Goal: Communication & Community: Answer question/provide support

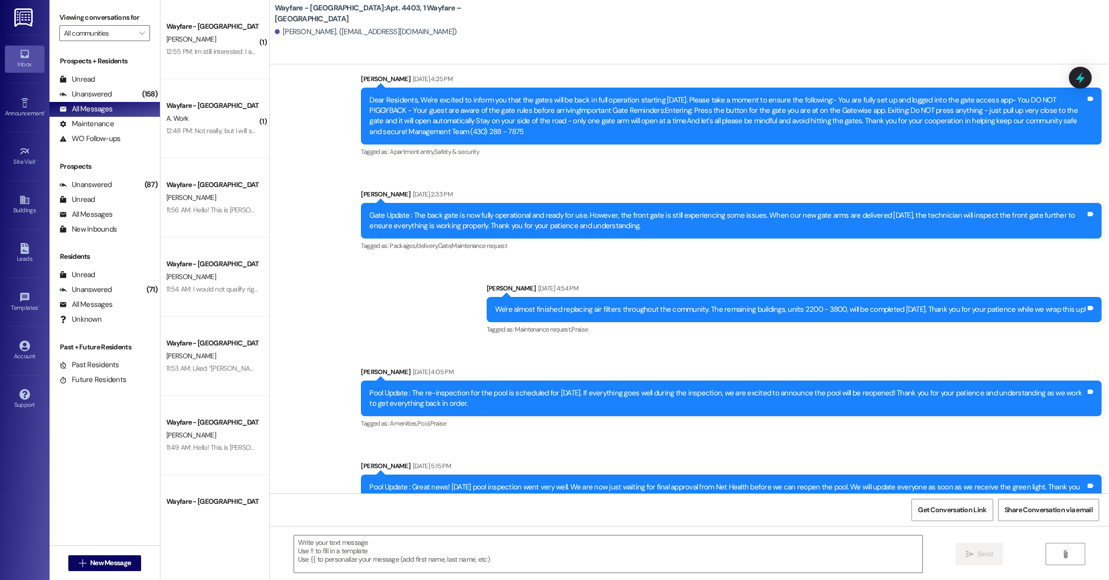
scroll to position [2668, 0]
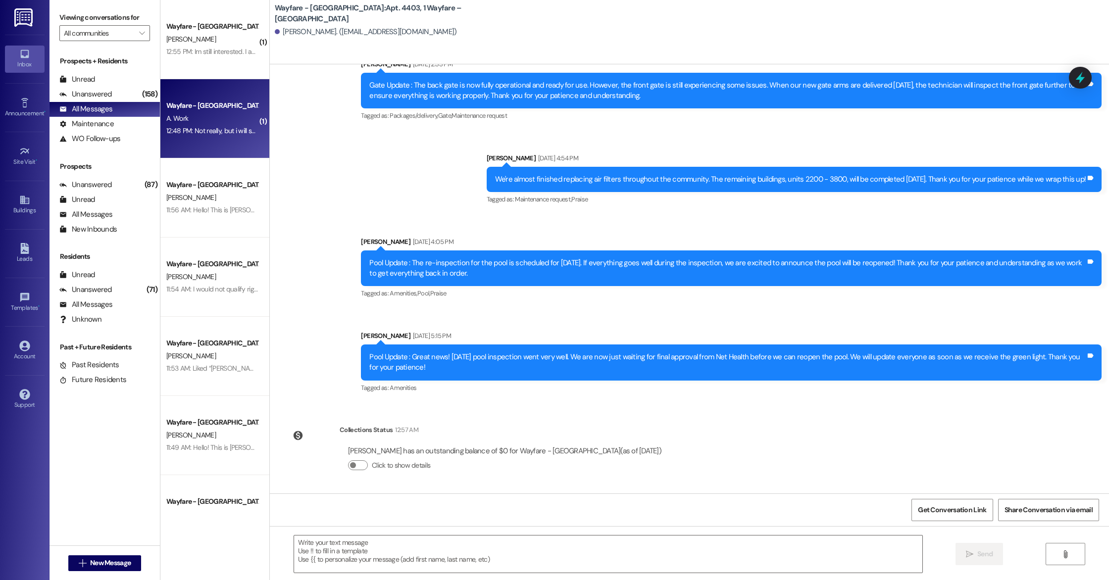
click at [208, 138] on div "Wayfare - [GEOGRAPHIC_DATA] A. Work 12:48 PM: Not really, but i will see what's…" at bounding box center [214, 118] width 109 height 79
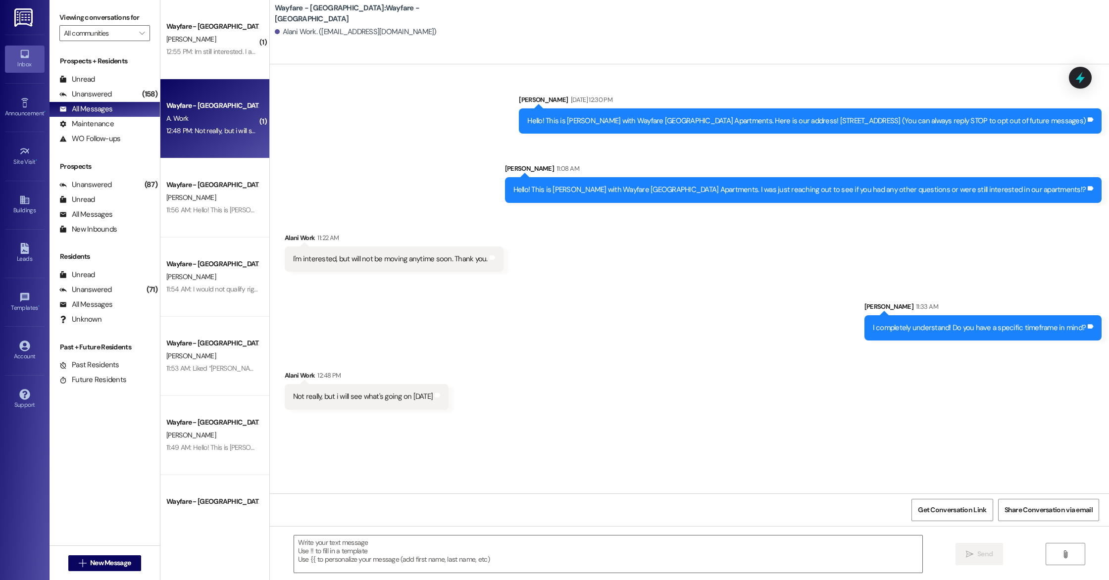
scroll to position [0, 0]
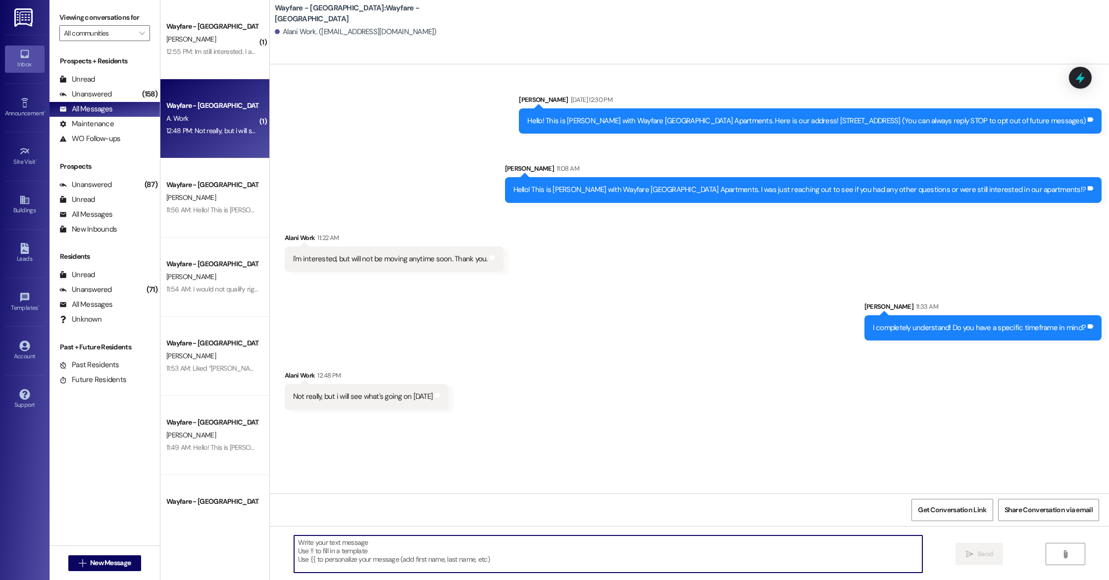
click at [352, 547] on textarea at bounding box center [608, 554] width 628 height 37
type textarea "Sure! Please don't hesitate to reach out with any questions you have."
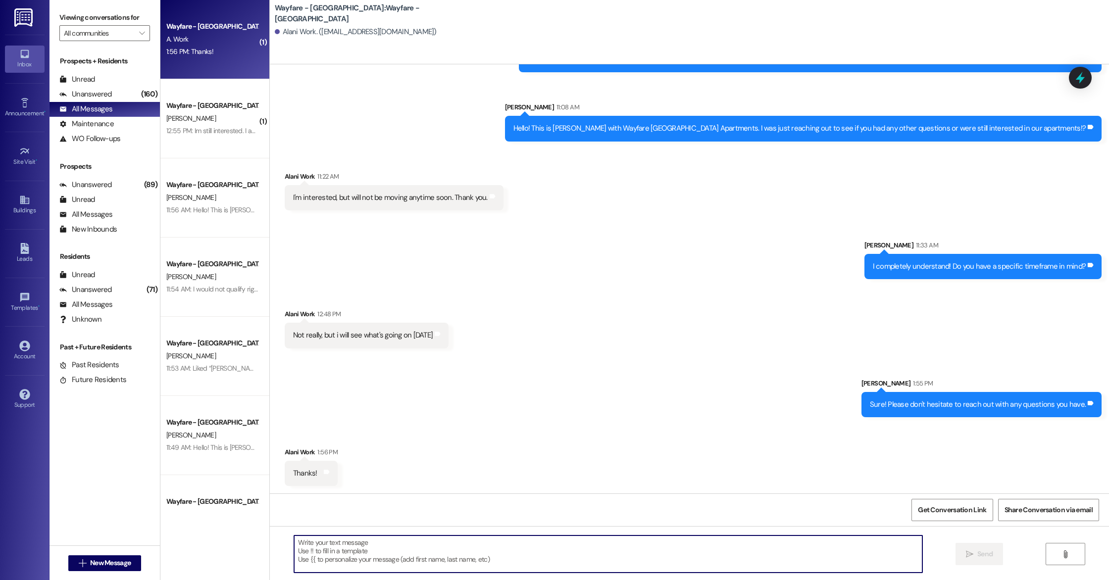
scroll to position [62, 0]
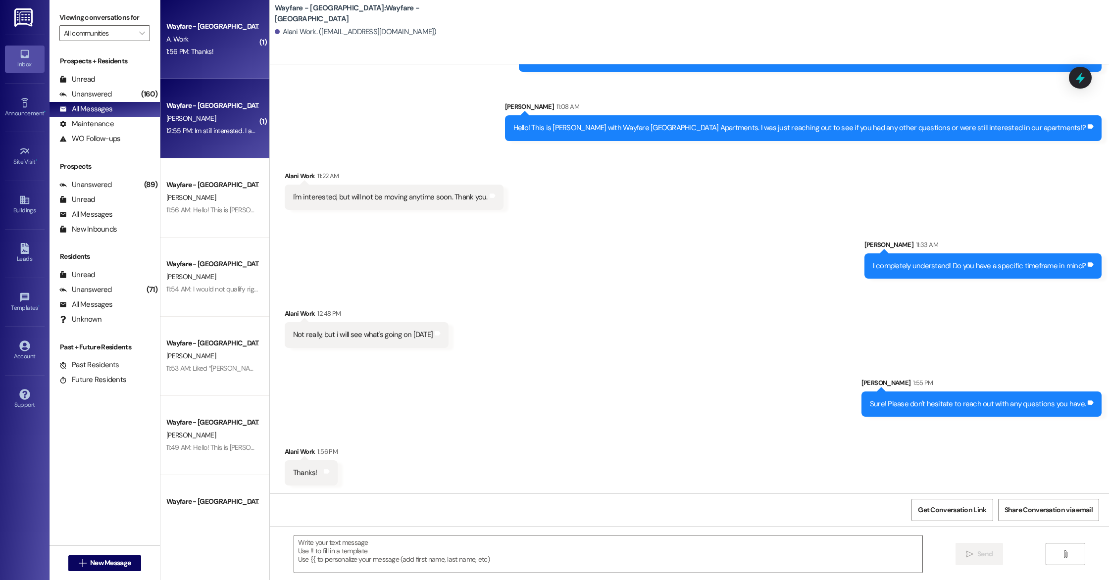
click at [216, 148] on div "Wayfare - [GEOGRAPHIC_DATA] [PERSON_NAME] 12:55 PM: Im still interested. I am j…" at bounding box center [214, 118] width 109 height 79
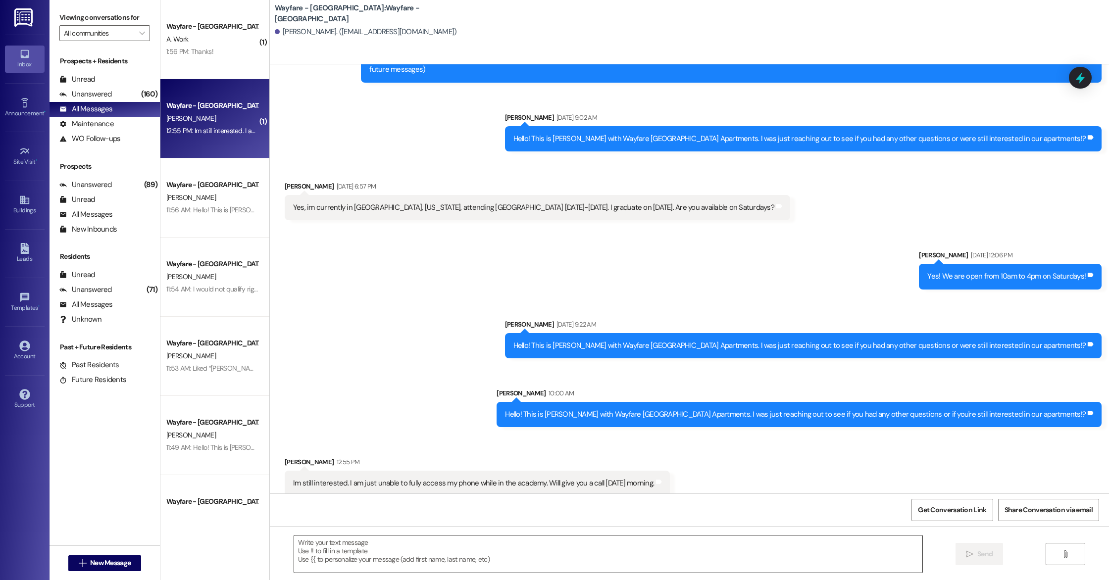
click at [406, 542] on textarea at bounding box center [608, 554] width 628 height 37
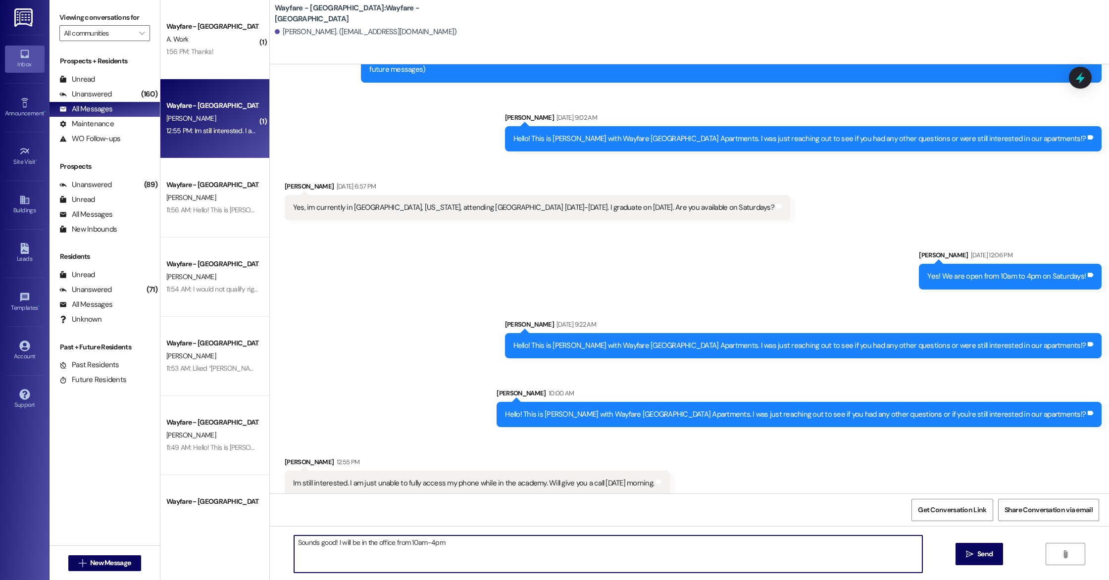
type textarea "Sounds good! I will be in the office from 10am-4pm."
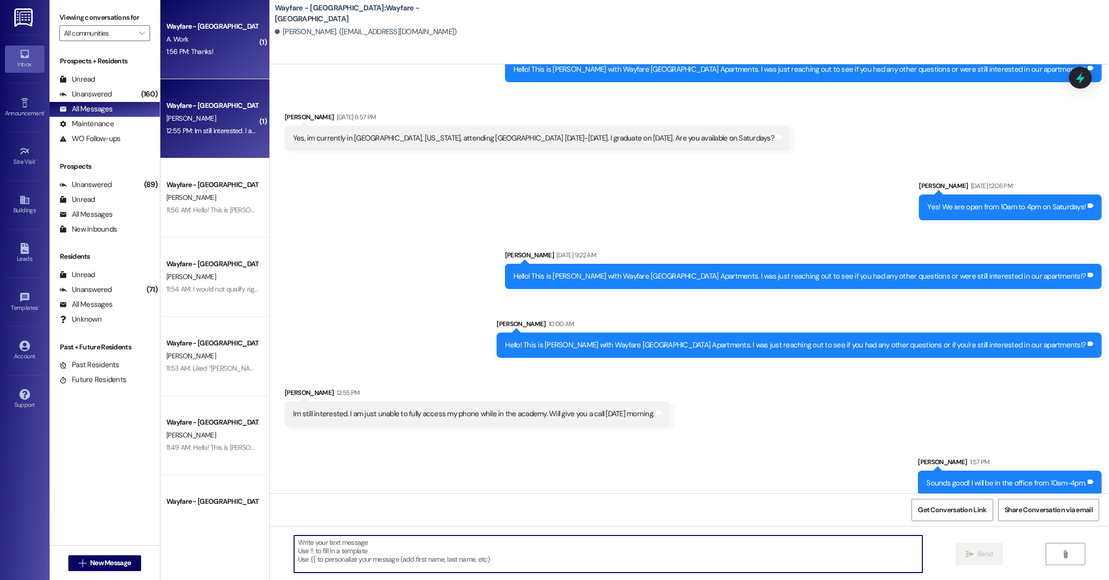
click at [209, 48] on div "1:56 PM: Thanks! 1:56 PM: Thanks!" at bounding box center [212, 52] width 94 height 12
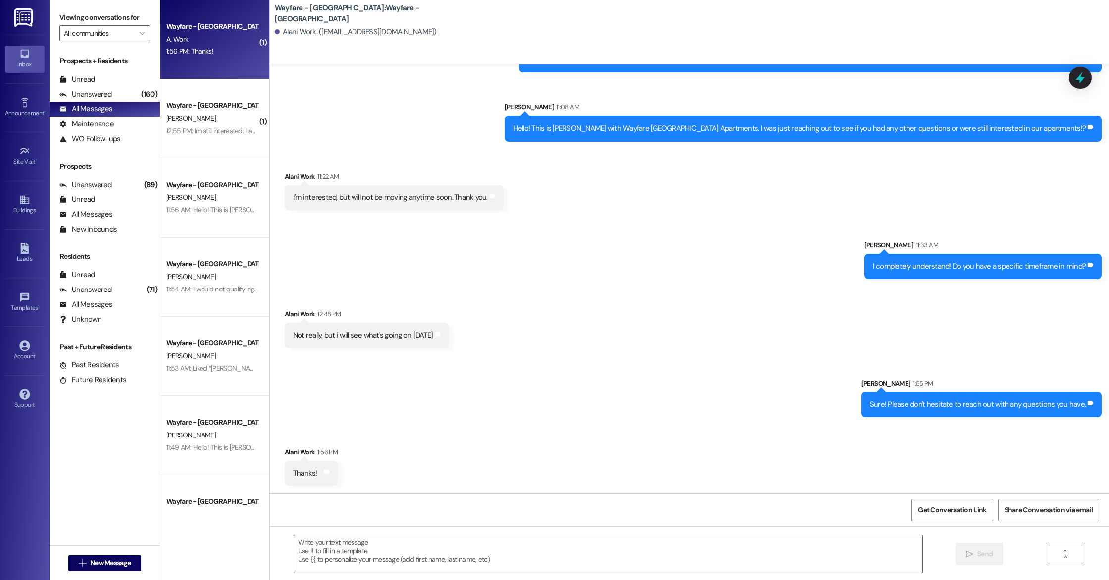
scroll to position [62, 0]
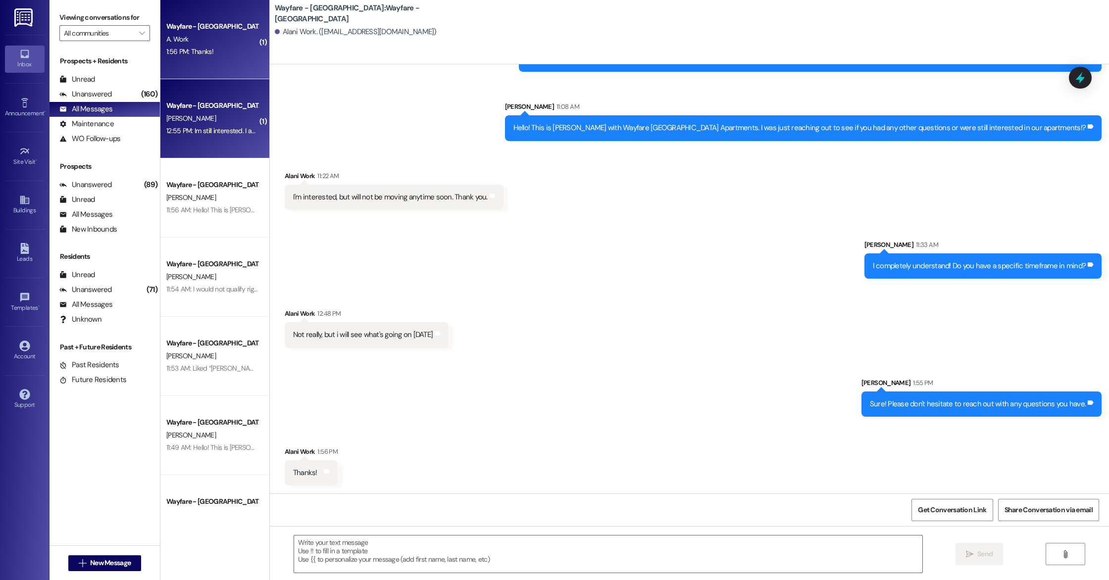
click at [199, 137] on div "12:55 PM: Im still interested. I am just unable to fully access my phone while …" at bounding box center [212, 131] width 94 height 12
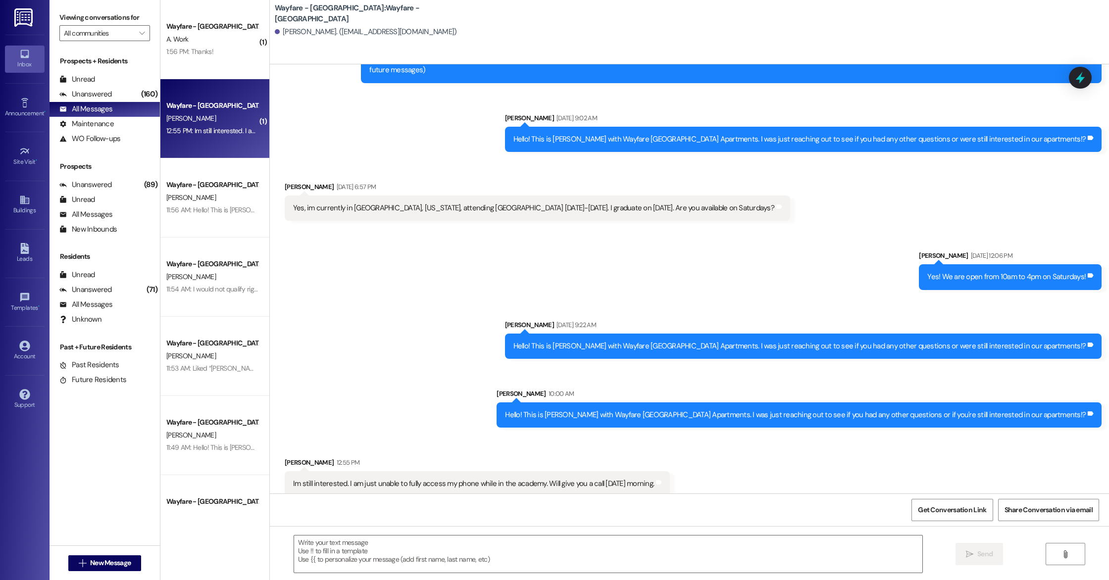
scroll to position [131, 0]
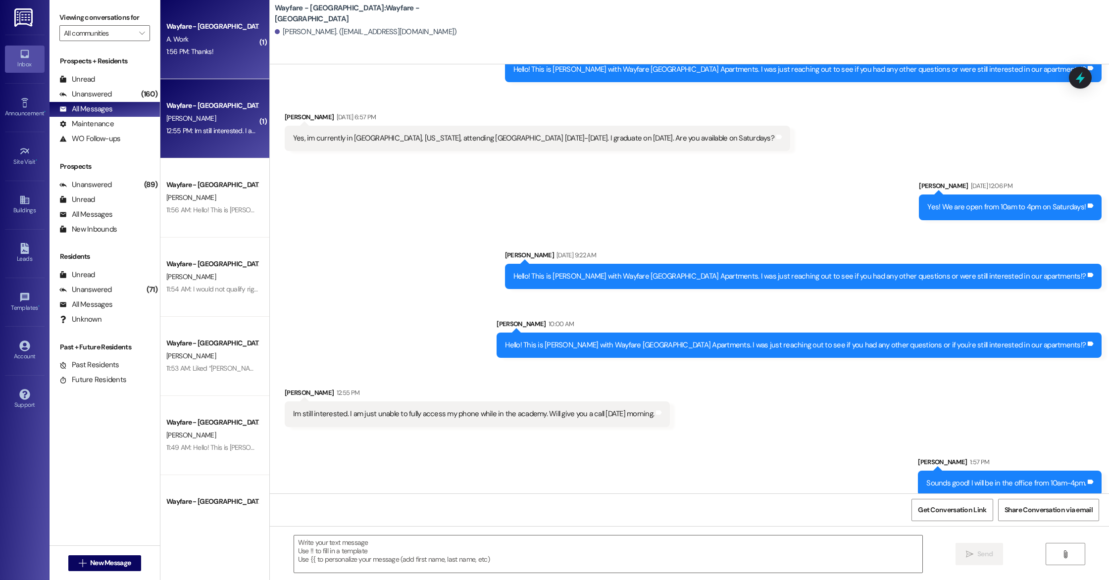
click at [204, 64] on div "Wayfare - [GEOGRAPHIC_DATA] A. Work 1:56 PM: Thanks! 1:56 PM: Thanks!" at bounding box center [214, 39] width 109 height 79
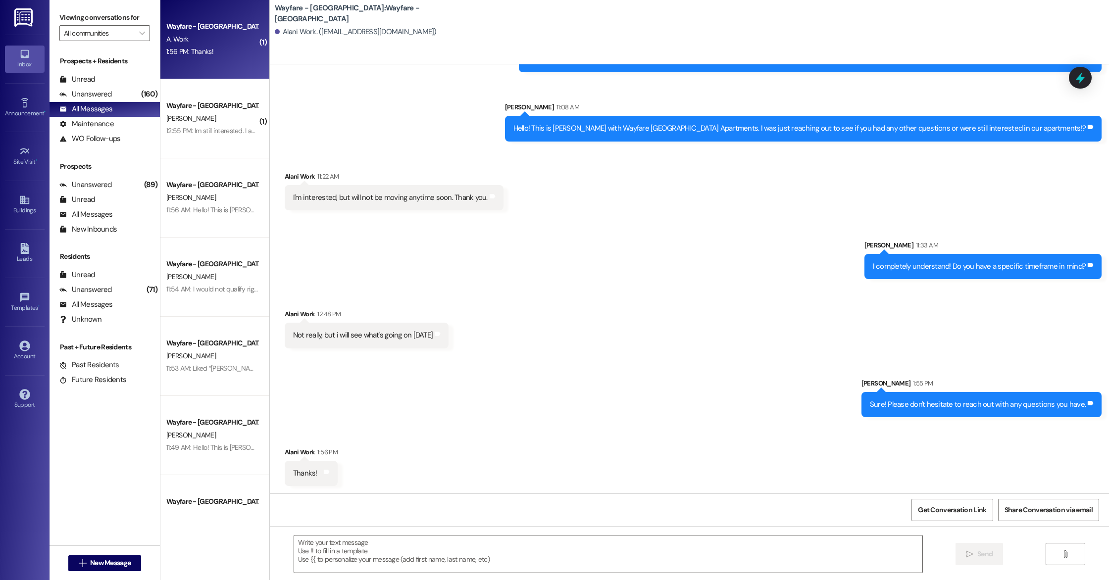
scroll to position [61, 0]
